Goal: Task Accomplishment & Management: Complete application form

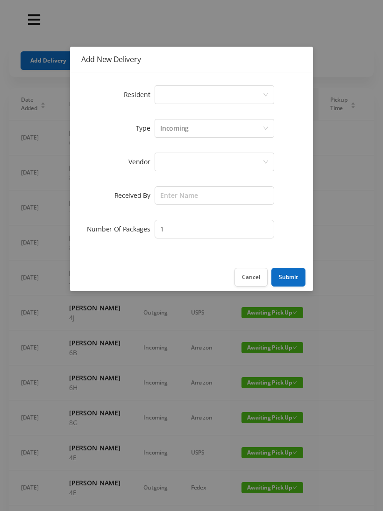
click at [261, 91] on div "Select a person" at bounding box center [211, 95] width 102 height 18
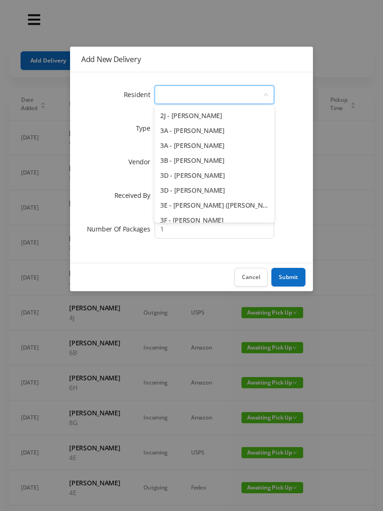
scroll to position [319, 0]
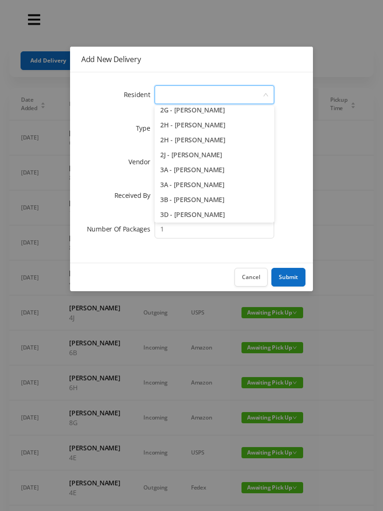
click at [210, 139] on li "2H - [PERSON_NAME]" at bounding box center [213, 140] width 119 height 15
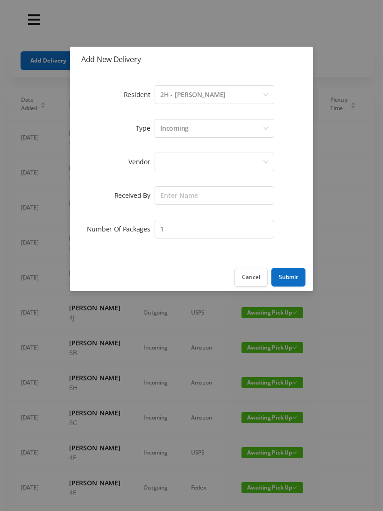
click at [231, 163] on div at bounding box center [211, 162] width 102 height 18
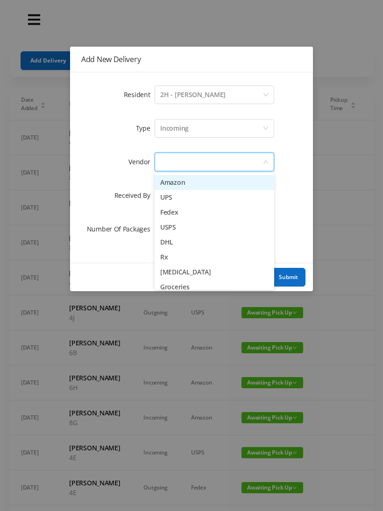
click at [183, 213] on li "Fedex" at bounding box center [213, 212] width 119 height 15
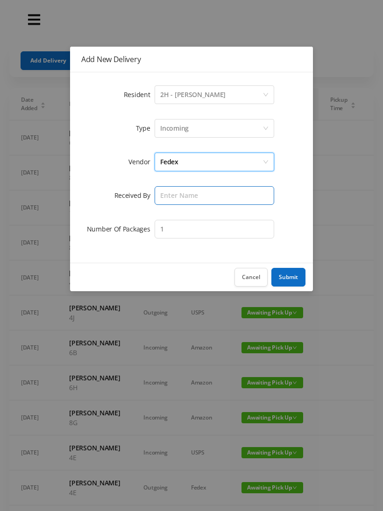
click at [230, 193] on input "text" at bounding box center [213, 195] width 119 height 19
type input "[PERSON_NAME]"
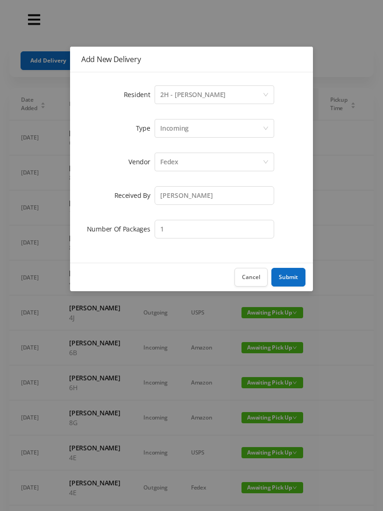
click at [286, 278] on button "Submit" at bounding box center [288, 277] width 34 height 19
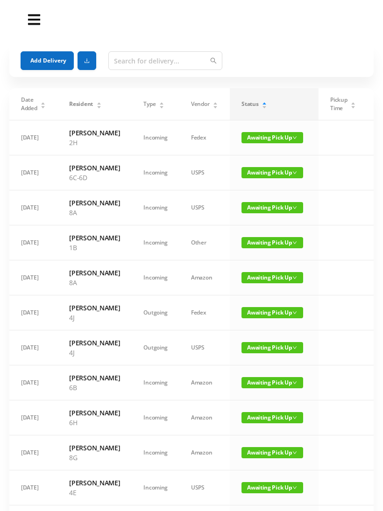
click at [51, 58] on button "Add Delivery" at bounding box center [47, 60] width 53 height 19
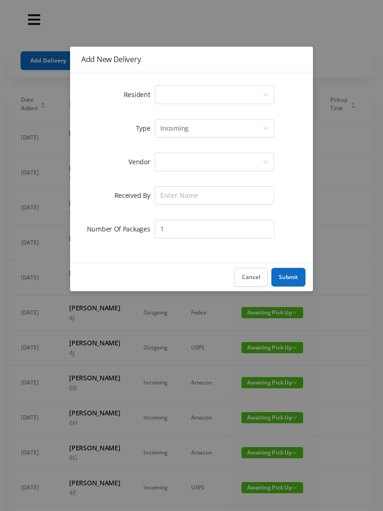
click at [262, 90] on div "Select a person" at bounding box center [211, 95] width 102 height 18
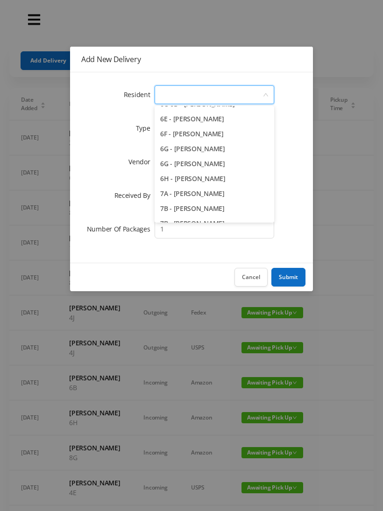
scroll to position [1006, 0]
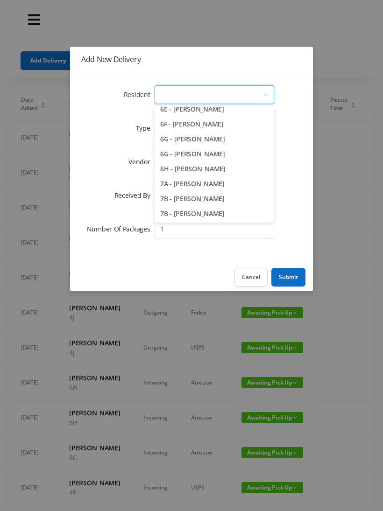
click at [217, 182] on li "7A - [PERSON_NAME]" at bounding box center [213, 183] width 119 height 15
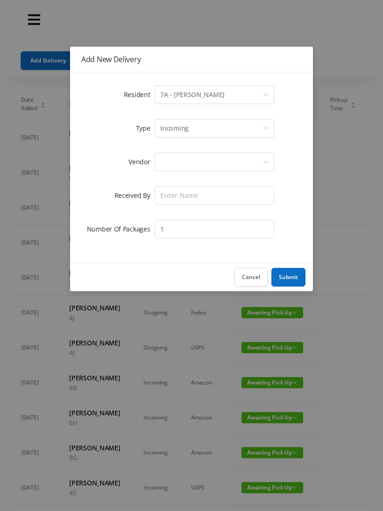
click at [224, 163] on div at bounding box center [211, 162] width 102 height 18
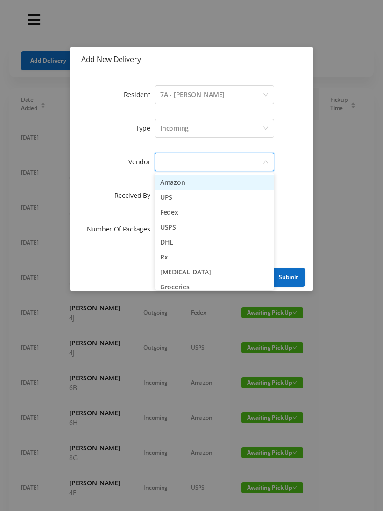
click at [180, 212] on li "Fedex" at bounding box center [213, 212] width 119 height 15
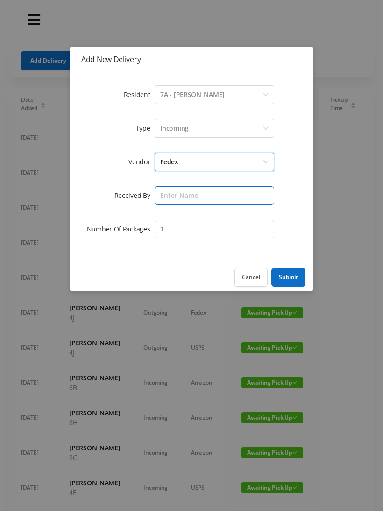
click at [213, 191] on input "text" at bounding box center [213, 195] width 119 height 19
type input "[PERSON_NAME]"
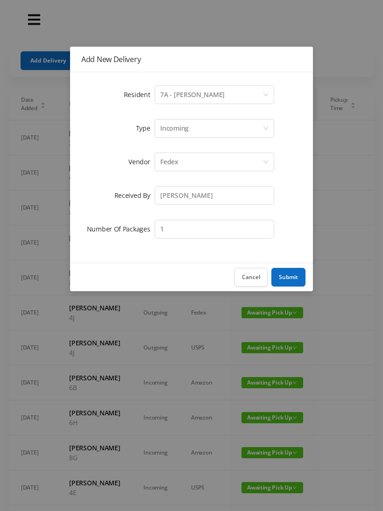
click at [294, 277] on button "Submit" at bounding box center [288, 277] width 34 height 19
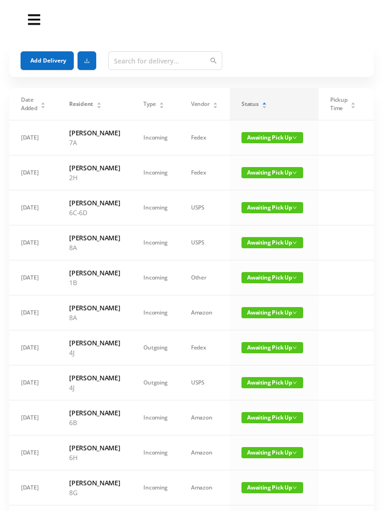
click at [42, 60] on button "Add Delivery" at bounding box center [47, 60] width 53 height 19
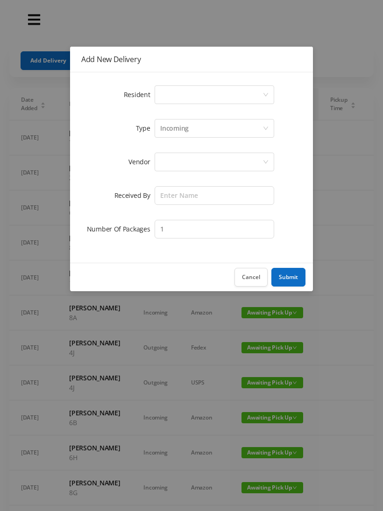
click at [267, 94] on icon "icon: down" at bounding box center [265, 94] width 5 height 3
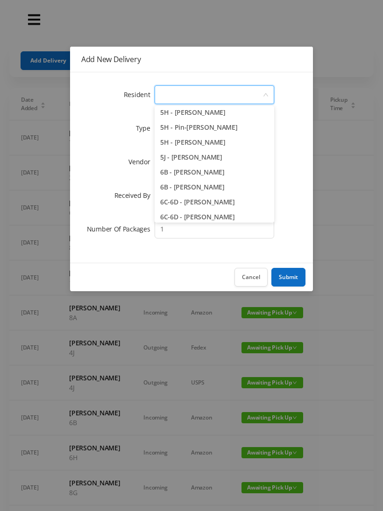
scroll to position [885, 0]
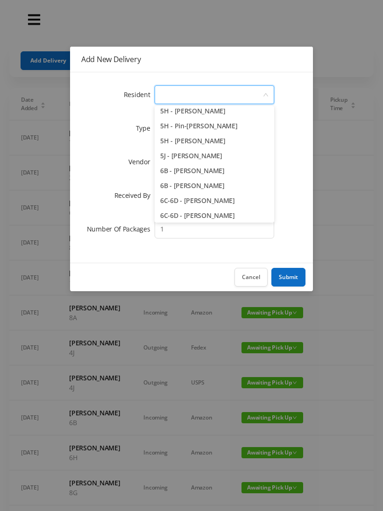
click at [205, 184] on li "6B - [PERSON_NAME]" at bounding box center [213, 185] width 119 height 15
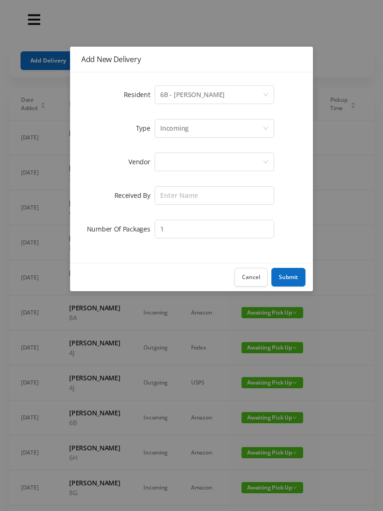
click at [234, 161] on div at bounding box center [211, 162] width 102 height 18
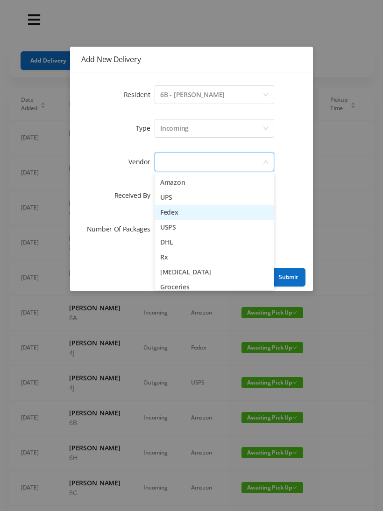
click at [182, 212] on li "Fedex" at bounding box center [213, 212] width 119 height 15
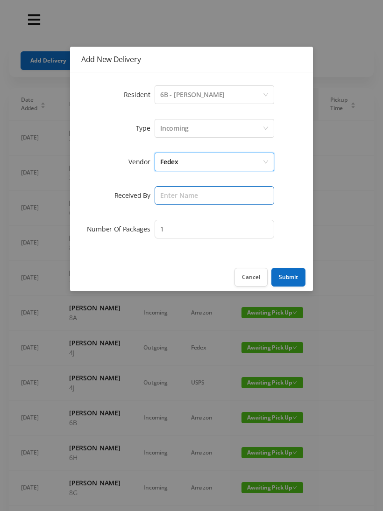
click at [227, 196] on input "text" at bounding box center [213, 195] width 119 height 19
type input "[PERSON_NAME]"
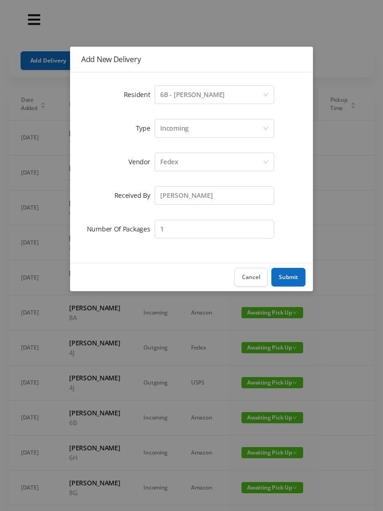
click at [286, 275] on button "Submit" at bounding box center [288, 277] width 34 height 19
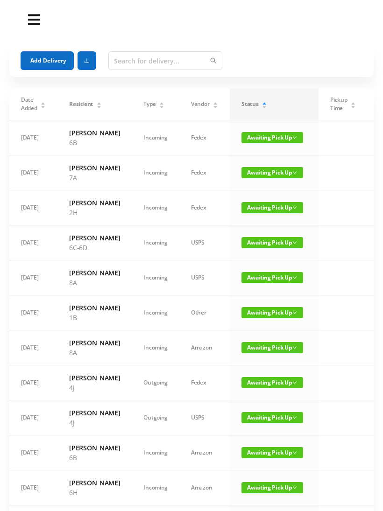
click at [46, 63] on button "Add Delivery" at bounding box center [47, 60] width 53 height 19
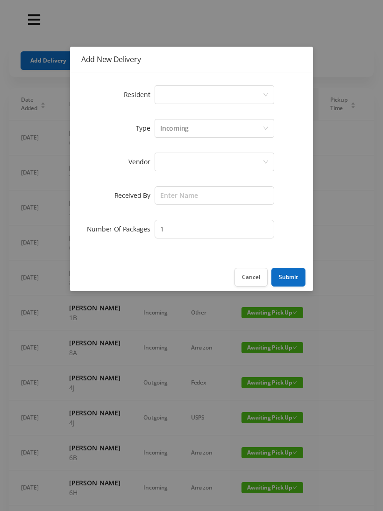
click at [267, 97] on icon "icon: down" at bounding box center [266, 95] width 6 height 6
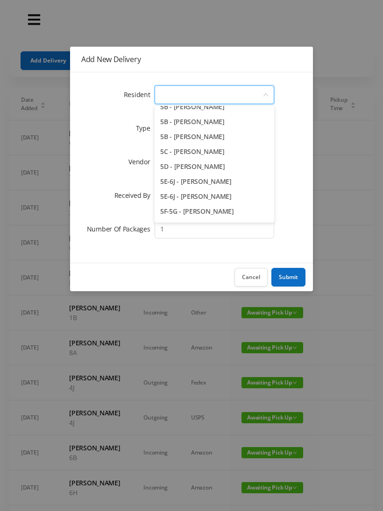
scroll to position [753, 0]
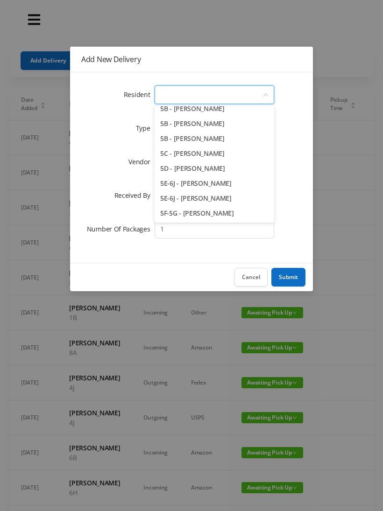
click at [217, 136] on li "5B - [PERSON_NAME]" at bounding box center [213, 138] width 119 height 15
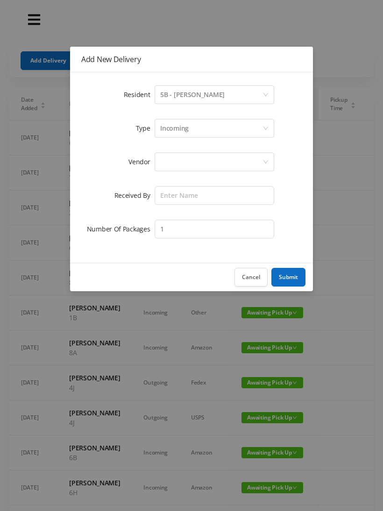
click at [218, 164] on div at bounding box center [211, 162] width 102 height 18
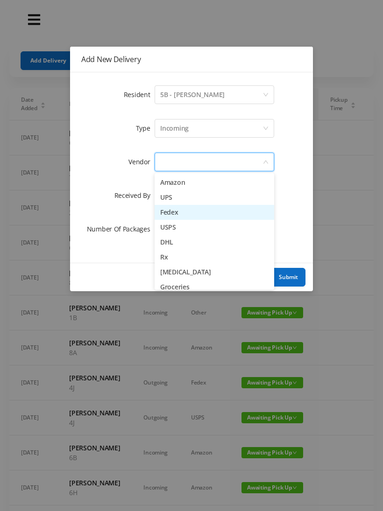
click at [183, 211] on li "Fedex" at bounding box center [213, 212] width 119 height 15
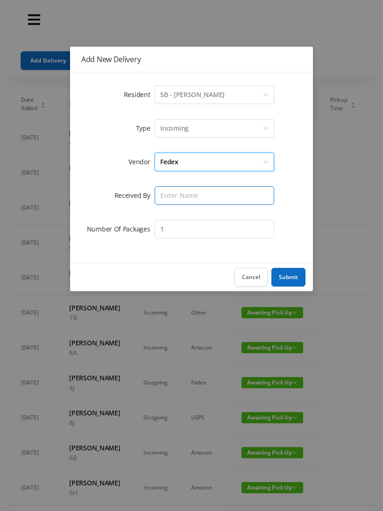
click at [220, 191] on input "text" at bounding box center [213, 195] width 119 height 19
type input "[PERSON_NAME]"
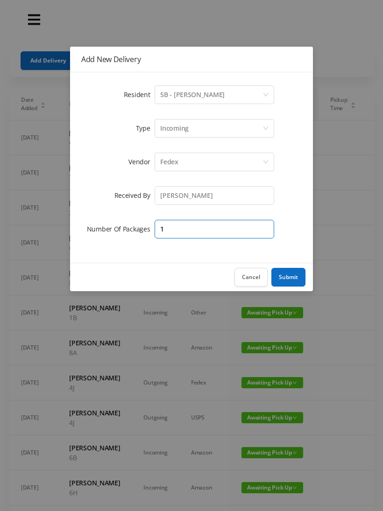
click at [216, 230] on input "1" at bounding box center [213, 229] width 119 height 19
type input "2"
click at [294, 284] on button "Submit" at bounding box center [288, 277] width 34 height 19
